Goal: Information Seeking & Learning: Learn about a topic

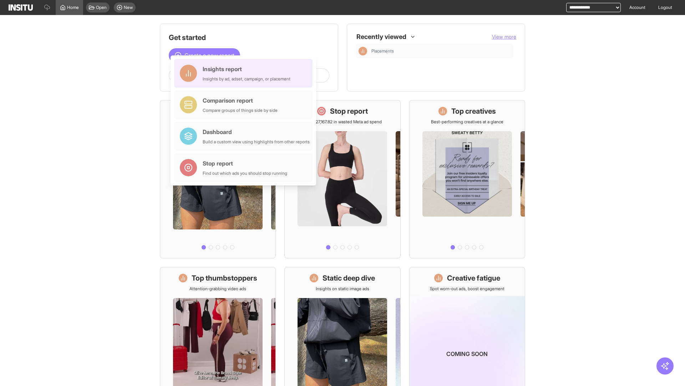
click at [245, 73] on div "Insights report Insights by ad, adset, campaign, or placement" at bounding box center [247, 73] width 88 height 17
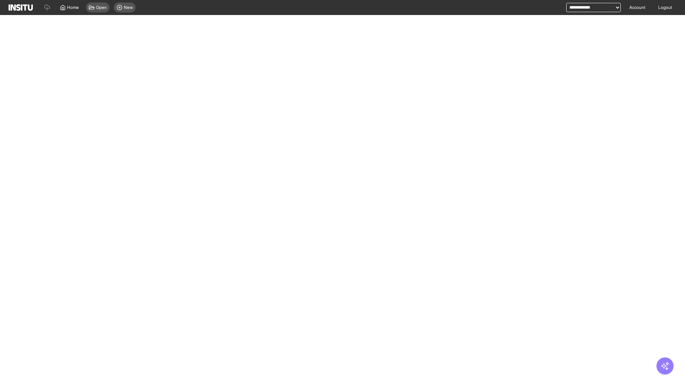
select select "**"
